Goal: Task Accomplishment & Management: Use online tool/utility

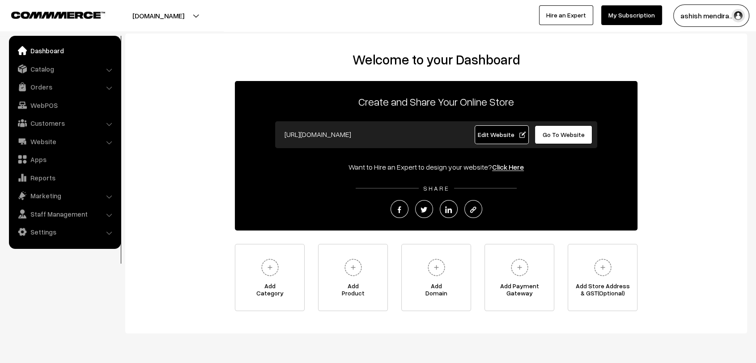
click at [485, 137] on span "Edit Website" at bounding box center [502, 135] width 48 height 8
click at [64, 164] on link "Apps" at bounding box center [64, 159] width 107 height 16
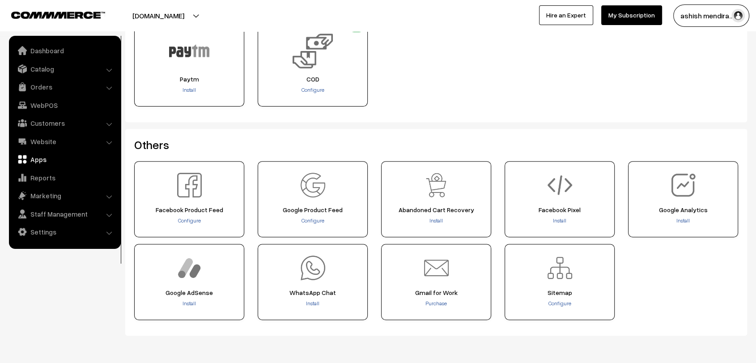
scroll to position [339, 0]
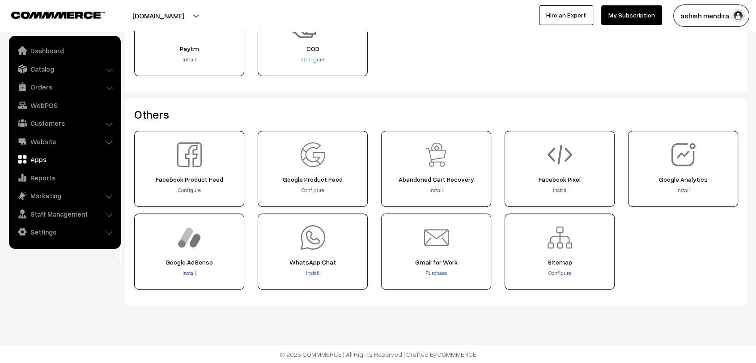
click at [314, 268] on div "WhatsApp Chat Install" at bounding box center [313, 251] width 110 height 76
click at [311, 274] on span "Install" at bounding box center [312, 272] width 13 height 7
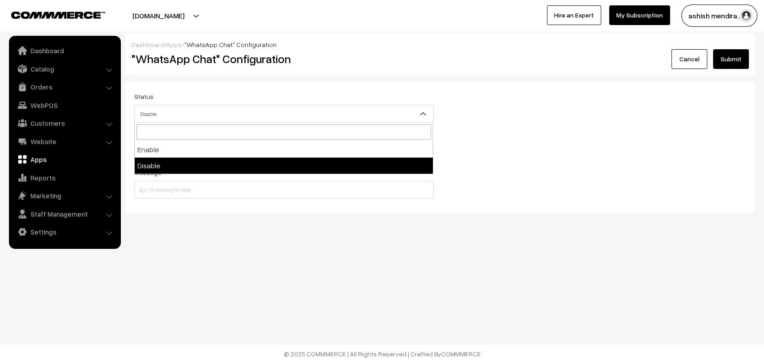
click at [226, 111] on span "Disable" at bounding box center [284, 114] width 298 height 16
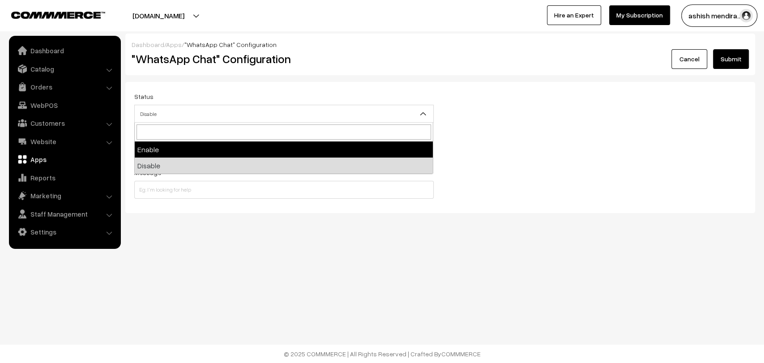
select select "1"
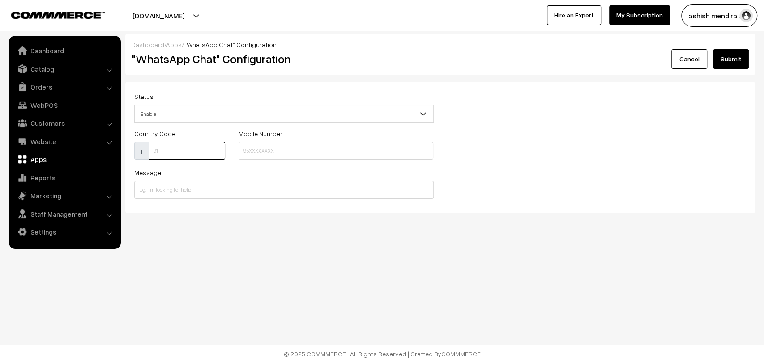
click at [179, 149] on input at bounding box center [187, 151] width 77 height 18
type input "91"
click at [289, 158] on input at bounding box center [336, 151] width 195 height 18
click at [191, 188] on input at bounding box center [283, 190] width 299 height 18
type input "Hi , I am in your website can you help me to choose best !"
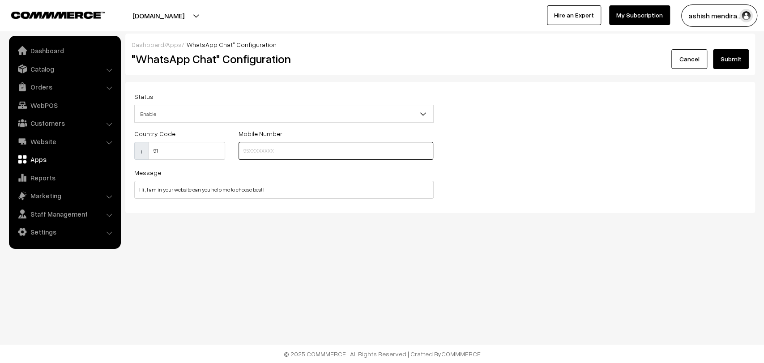
click at [307, 155] on input at bounding box center [336, 151] width 195 height 18
paste input "9911995259"
click at [282, 149] on input "9911995259" at bounding box center [336, 151] width 195 height 18
type input "9911995259"
click at [732, 58] on button "Submit" at bounding box center [731, 59] width 36 height 20
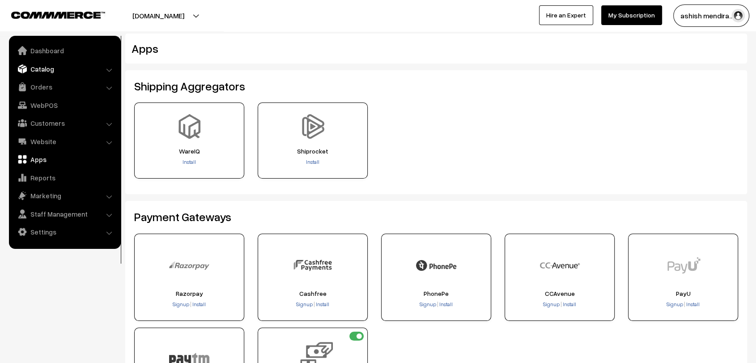
click at [38, 71] on link "Catalog" at bounding box center [64, 69] width 107 height 16
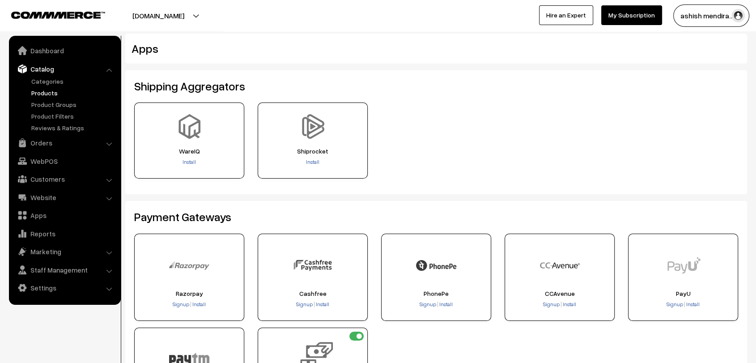
click at [56, 89] on link "Products" at bounding box center [73, 92] width 89 height 9
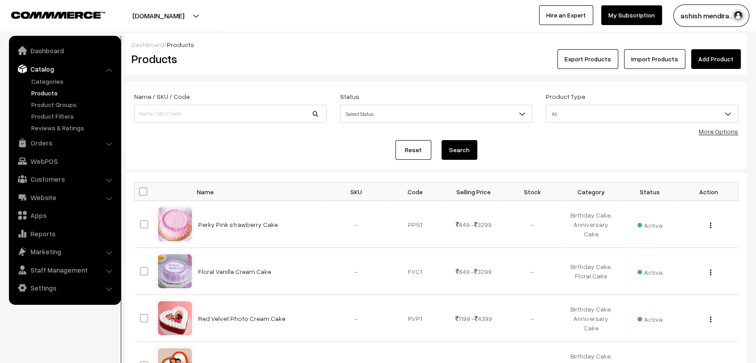
click at [50, 80] on link "Categories" at bounding box center [73, 81] width 89 height 9
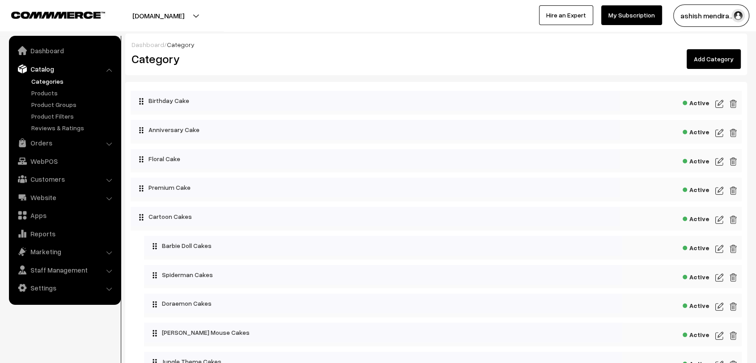
click at [718, 58] on link "Add Category" at bounding box center [714, 59] width 54 height 20
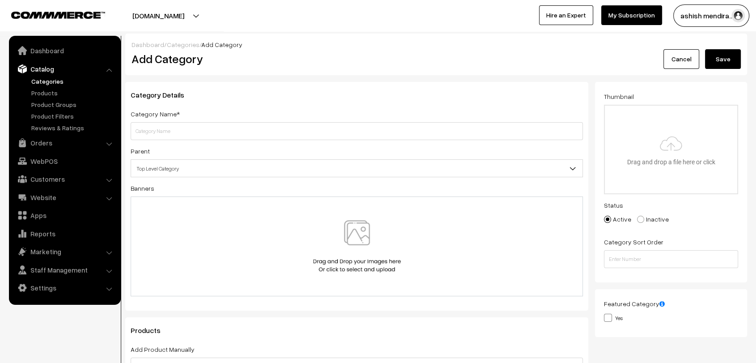
click at [276, 129] on input "text" at bounding box center [357, 131] width 452 height 18
type input "Heart Cake"
click at [715, 59] on button "Save" at bounding box center [723, 59] width 36 height 20
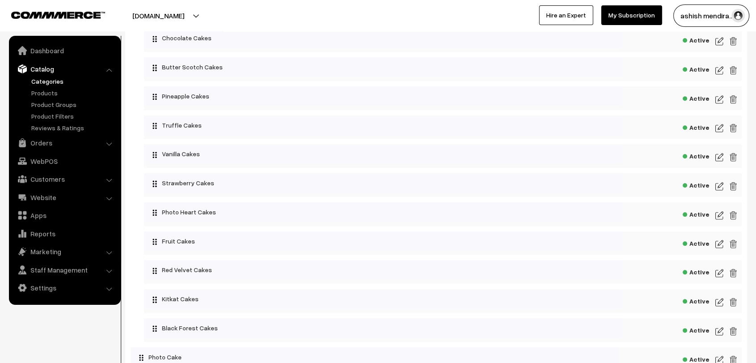
scroll to position [1072, 0]
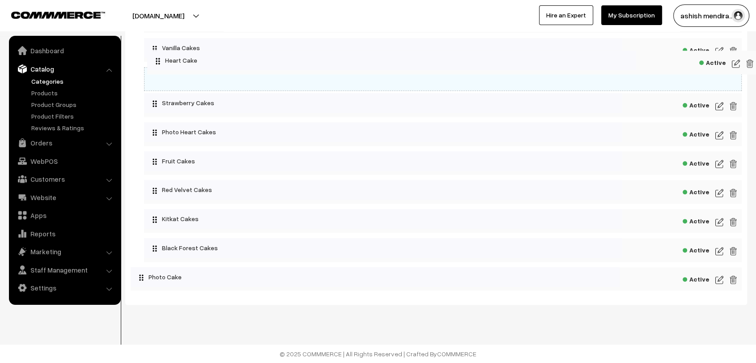
drag, startPoint x: 219, startPoint y: 278, endPoint x: 236, endPoint y: 60, distance: 218.6
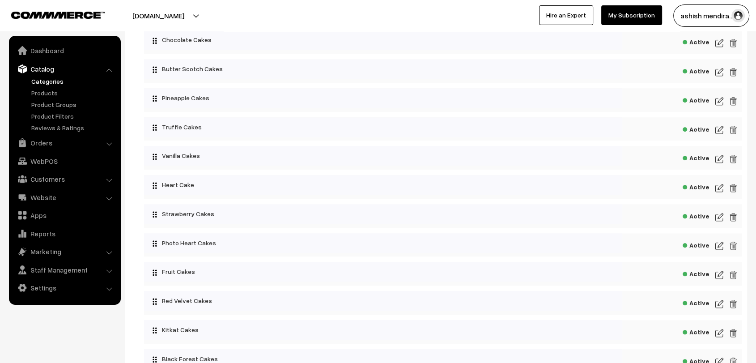
scroll to position [935, 0]
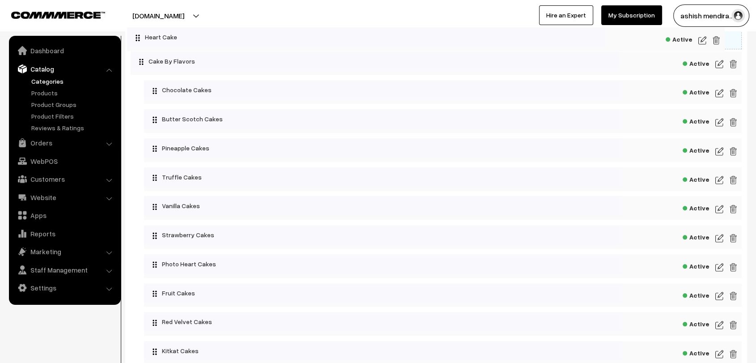
drag, startPoint x: 213, startPoint y: 210, endPoint x: 196, endPoint y: 37, distance: 174.0
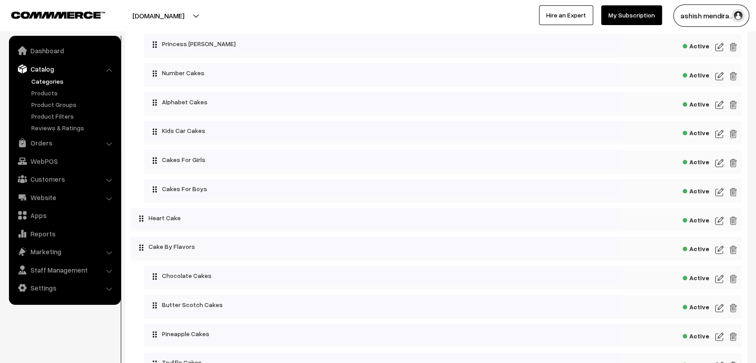
scroll to position [752, 0]
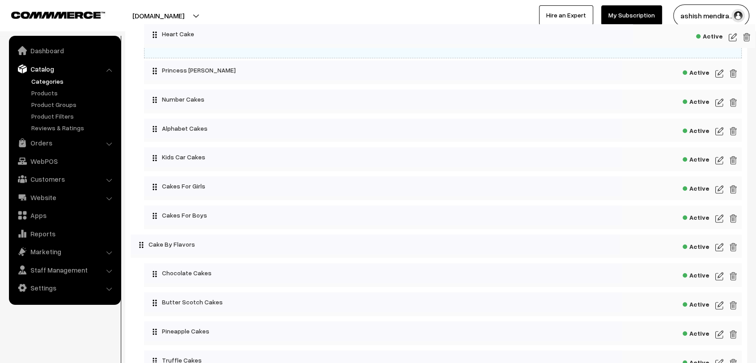
drag, startPoint x: 201, startPoint y: 222, endPoint x: 215, endPoint y: 36, distance: 186.2
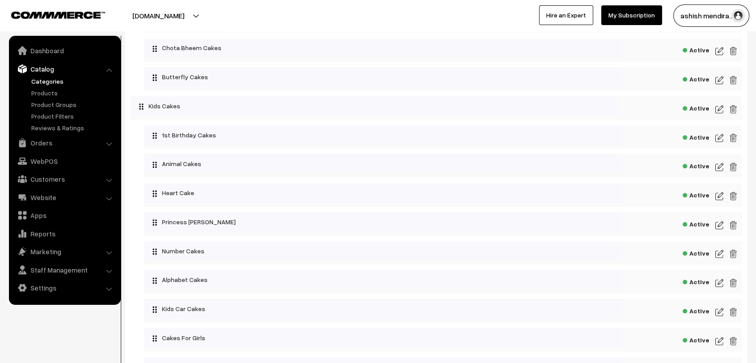
scroll to position [603, 0]
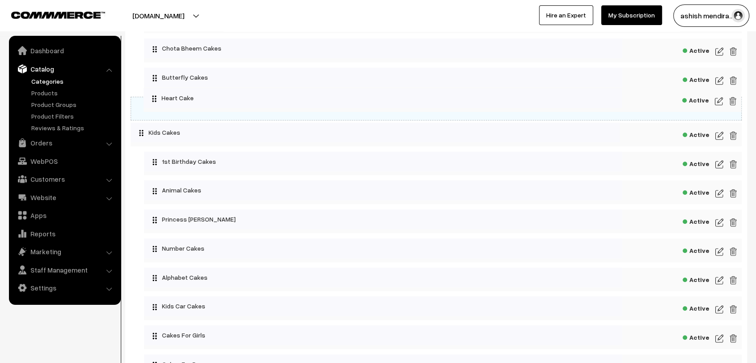
drag, startPoint x: 216, startPoint y: 200, endPoint x: 216, endPoint y: 103, distance: 96.2
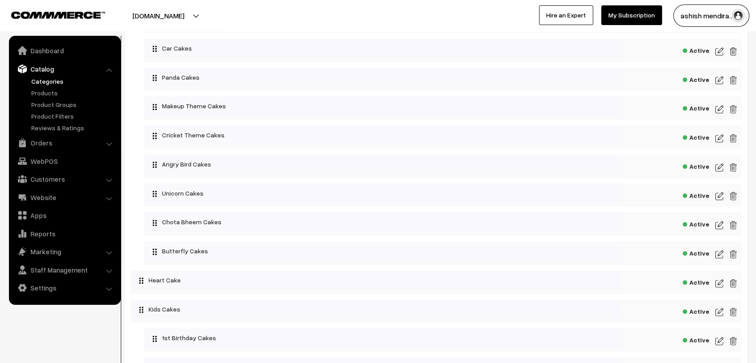
scroll to position [428, 0]
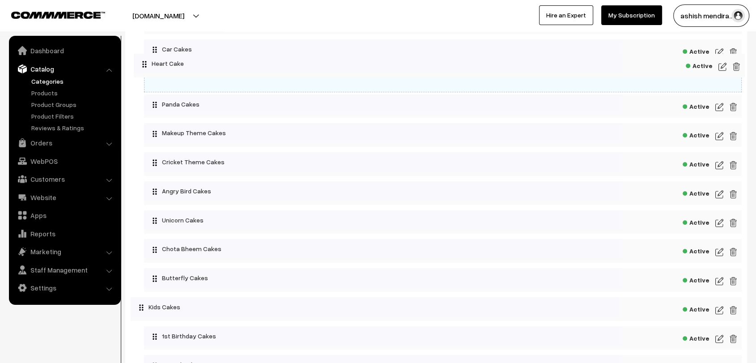
drag, startPoint x: 180, startPoint y: 287, endPoint x: 183, endPoint y: 58, distance: 228.7
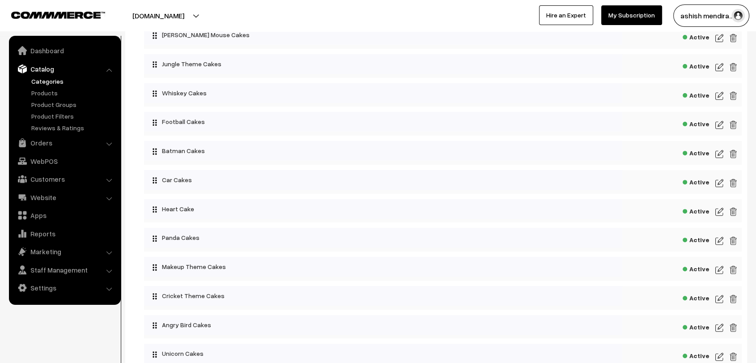
scroll to position [297, 0]
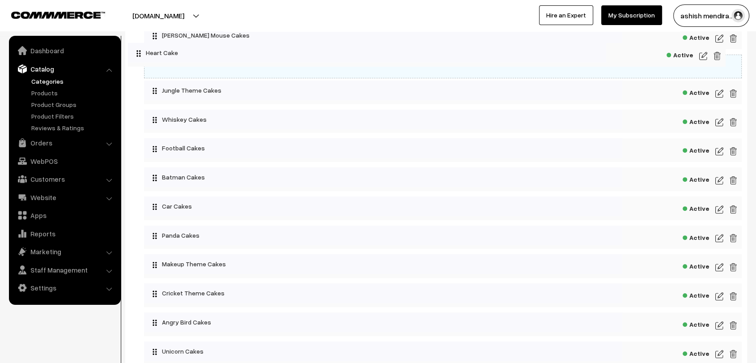
drag, startPoint x: 200, startPoint y: 213, endPoint x: 185, endPoint y: 50, distance: 164.1
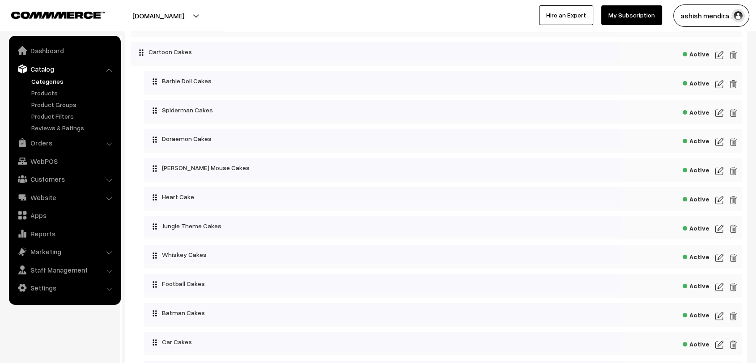
scroll to position [164, 0]
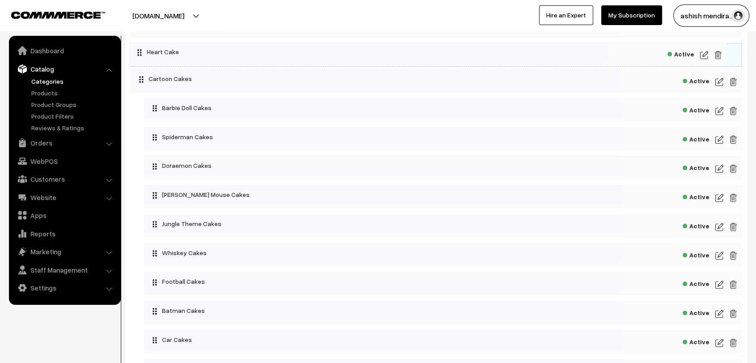
drag, startPoint x: 190, startPoint y: 203, endPoint x: 175, endPoint y: 57, distance: 146.6
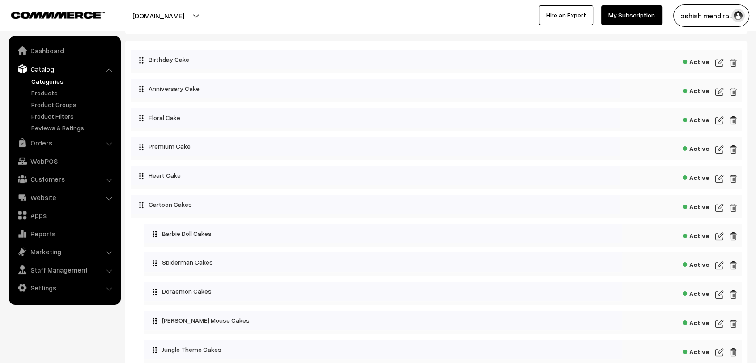
scroll to position [0, 0]
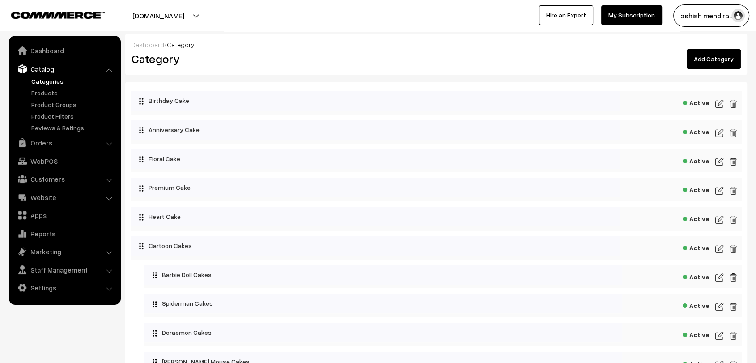
click at [712, 63] on link "Add Category" at bounding box center [714, 59] width 54 height 20
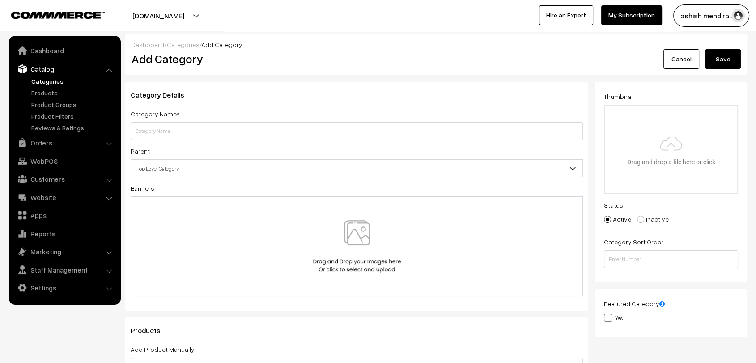
click at [281, 130] on input "text" at bounding box center [357, 131] width 452 height 18
type input "Midnight Cakes"
click at [713, 57] on button "Save" at bounding box center [723, 59] width 36 height 20
